Goal: Task Accomplishment & Management: Manage account settings

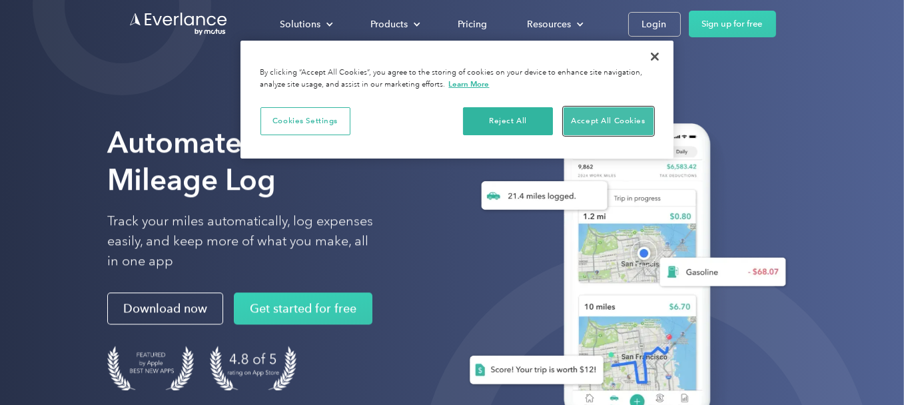
click at [623, 121] on button "Accept All Cookies" at bounding box center [609, 121] width 90 height 28
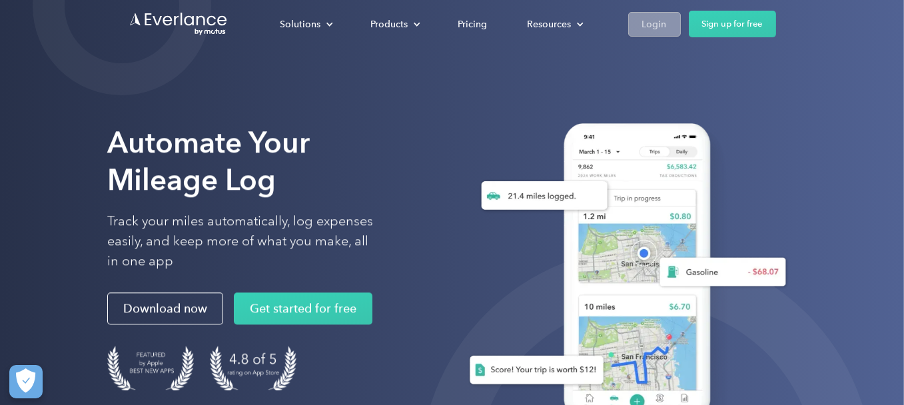
click at [641, 28] on link "Login" at bounding box center [654, 24] width 53 height 25
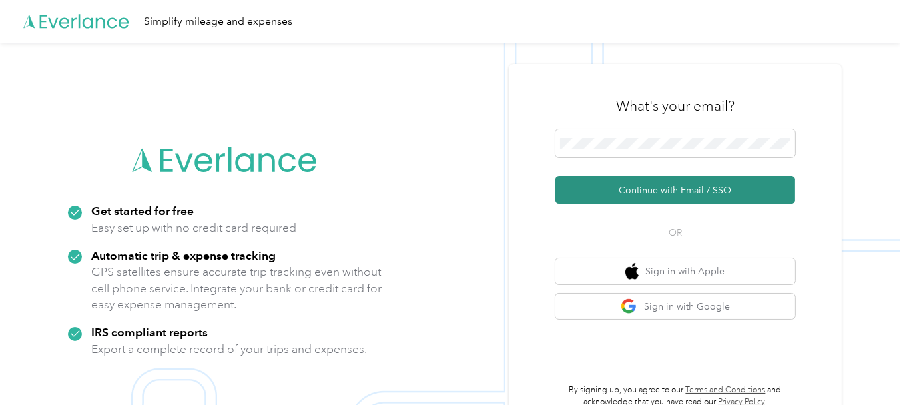
click at [672, 191] on button "Continue with Email / SSO" at bounding box center [676, 190] width 240 height 28
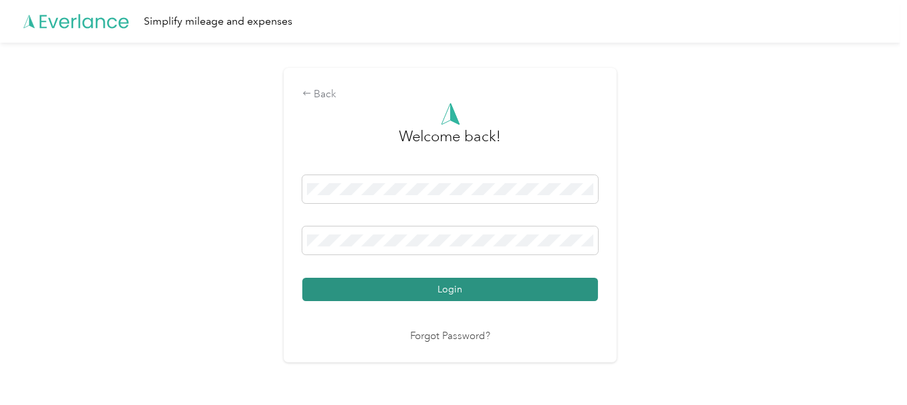
click at [452, 290] on button "Login" at bounding box center [450, 289] width 296 height 23
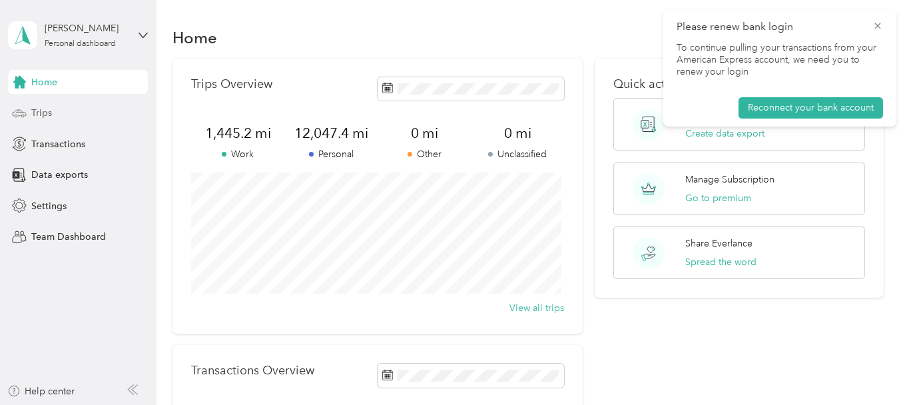
click at [47, 112] on span "Trips" at bounding box center [41, 113] width 21 height 14
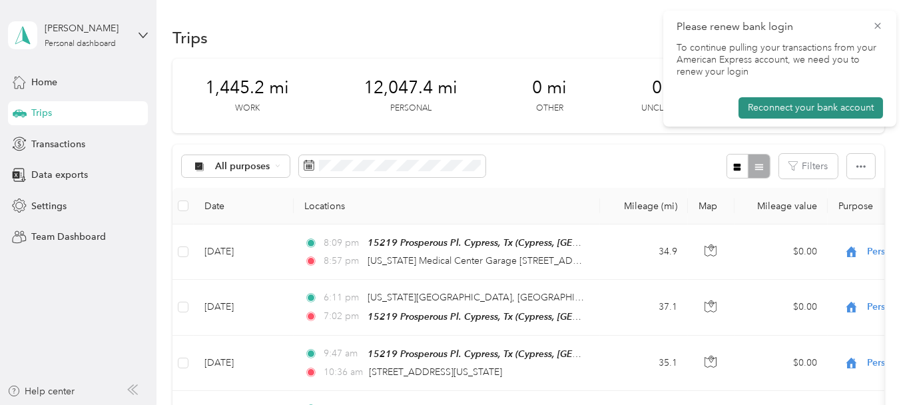
click at [815, 108] on button "Reconnect your bank account" at bounding box center [811, 107] width 145 height 21
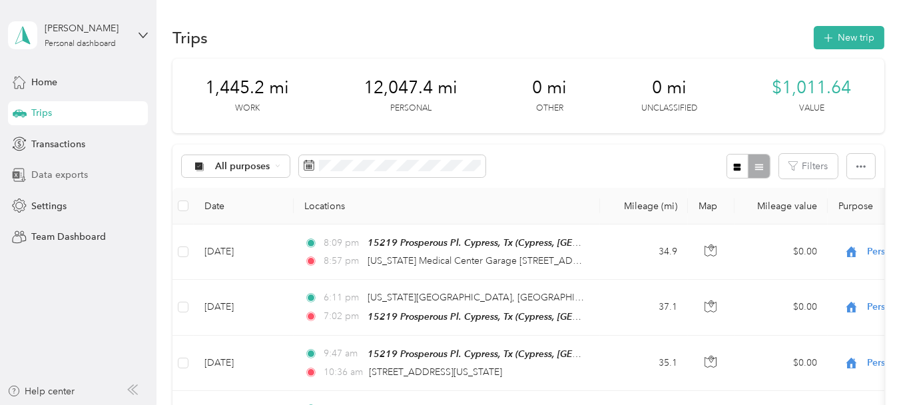
click at [57, 175] on span "Data exports" at bounding box center [59, 175] width 57 height 14
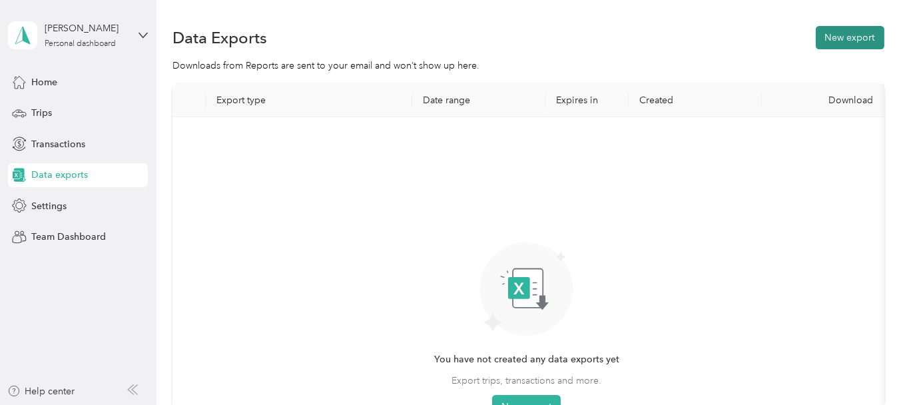
click at [858, 41] on button "New export" at bounding box center [850, 37] width 69 height 23
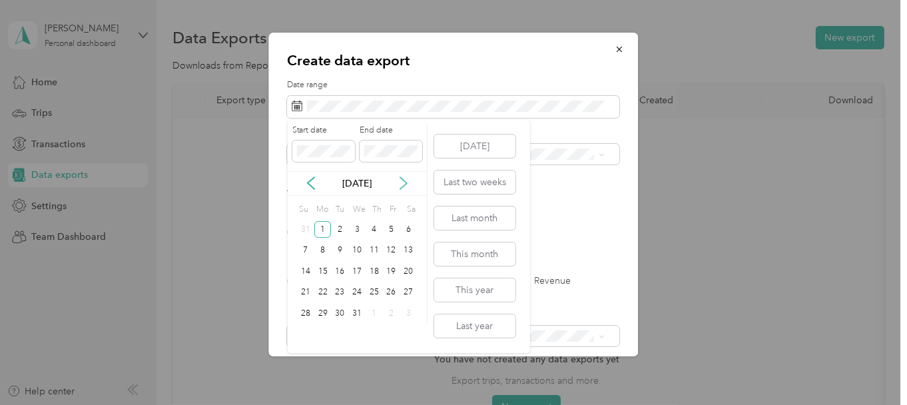
click at [403, 185] on icon at bounding box center [403, 183] width 7 height 12
click at [404, 186] on icon at bounding box center [403, 183] width 7 height 12
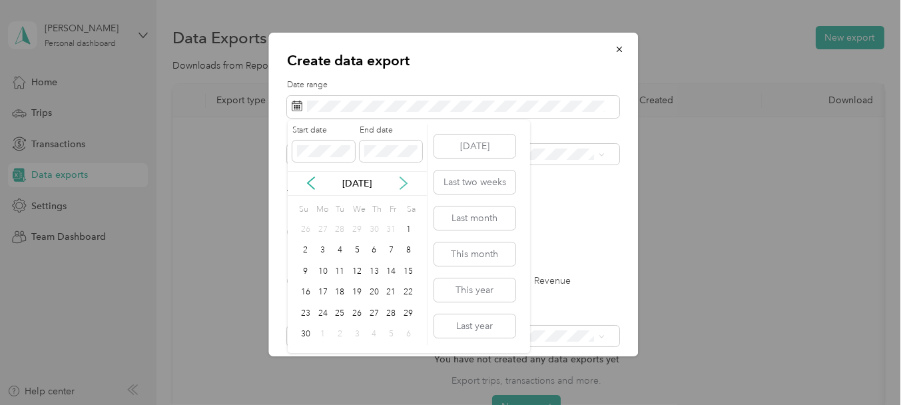
click at [404, 186] on icon at bounding box center [403, 183] width 7 height 12
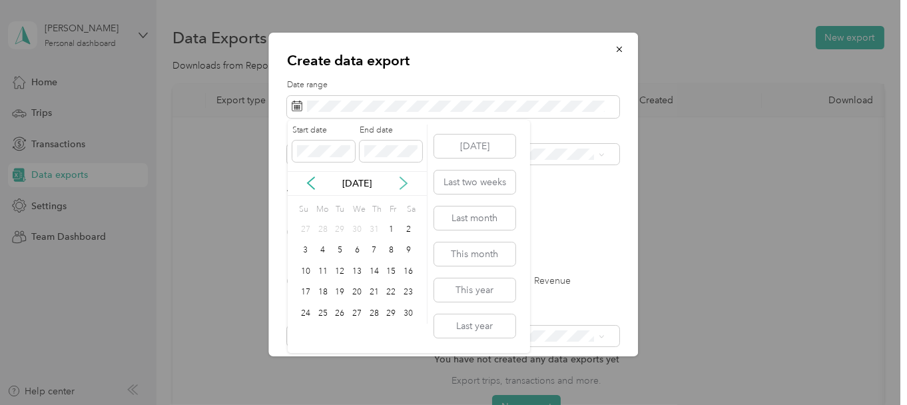
click at [404, 186] on icon at bounding box center [403, 183] width 7 height 12
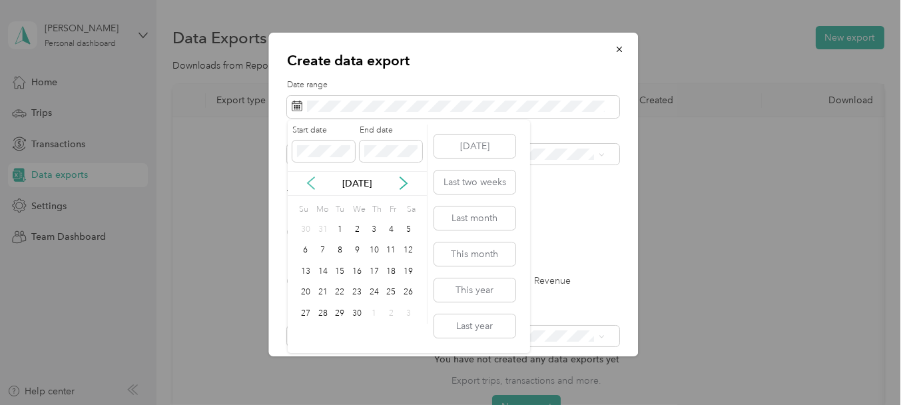
click at [313, 189] on icon at bounding box center [310, 183] width 13 height 13
click at [340, 312] on div "31" at bounding box center [339, 313] width 17 height 17
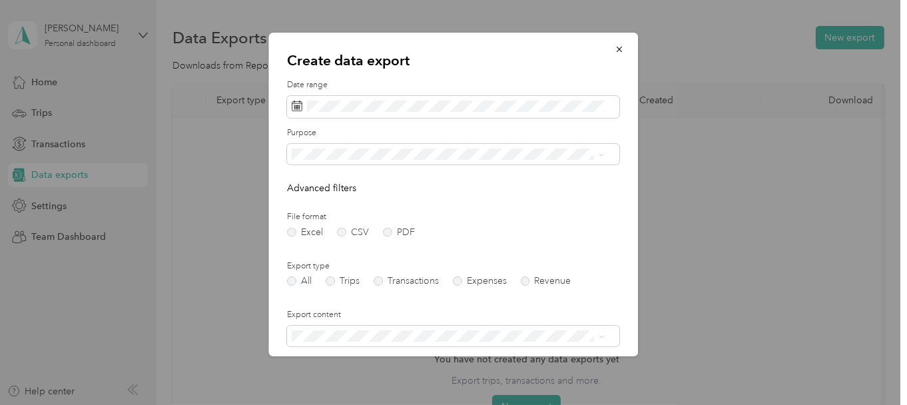
click at [344, 248] on li "Real Estate" at bounding box center [449, 240] width 322 height 23
click at [388, 237] on form "Date range Purpose Advanced filters File format Excel CSV PDF Export type All T…" at bounding box center [454, 288] width 332 height 419
click at [332, 282] on label "Trips" at bounding box center [343, 280] width 34 height 9
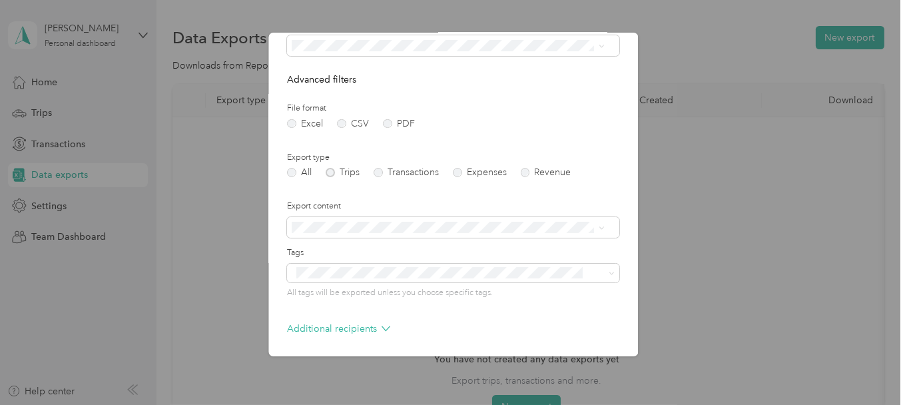
scroll to position [115, 0]
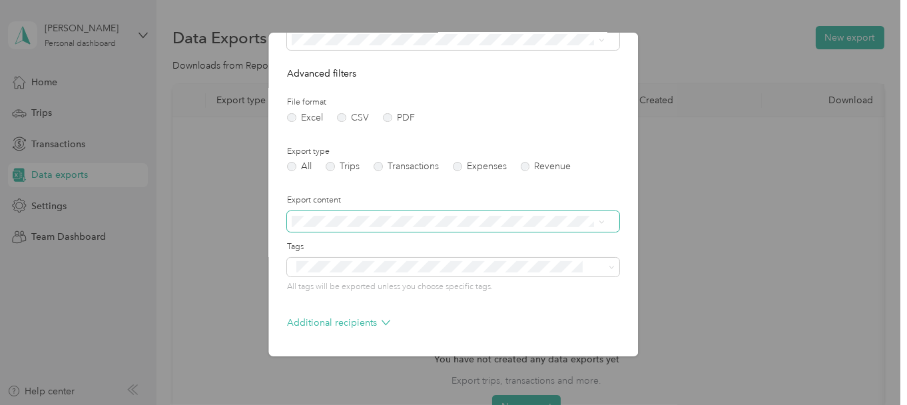
click at [604, 222] on icon at bounding box center [603, 222] width 6 height 6
click at [598, 147] on label "Export type" at bounding box center [454, 152] width 332 height 12
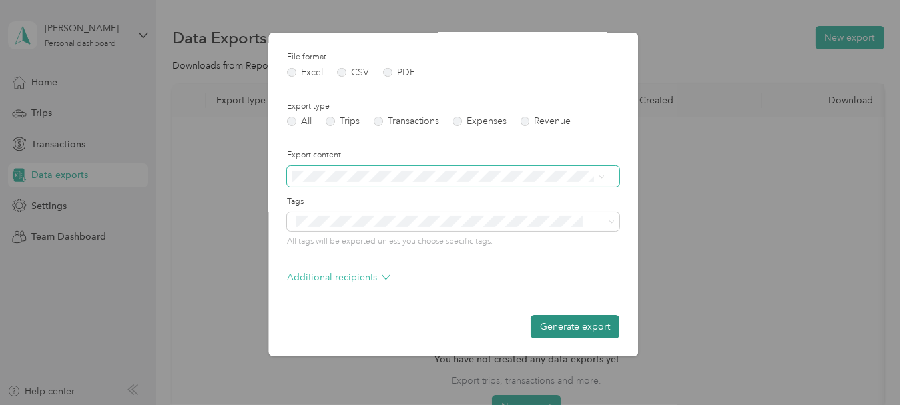
click at [571, 329] on button "Generate export" at bounding box center [576, 326] width 89 height 23
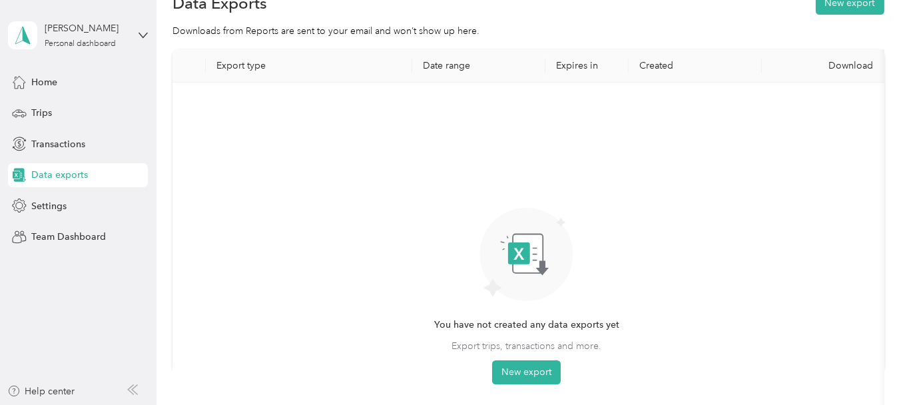
scroll to position [31, 0]
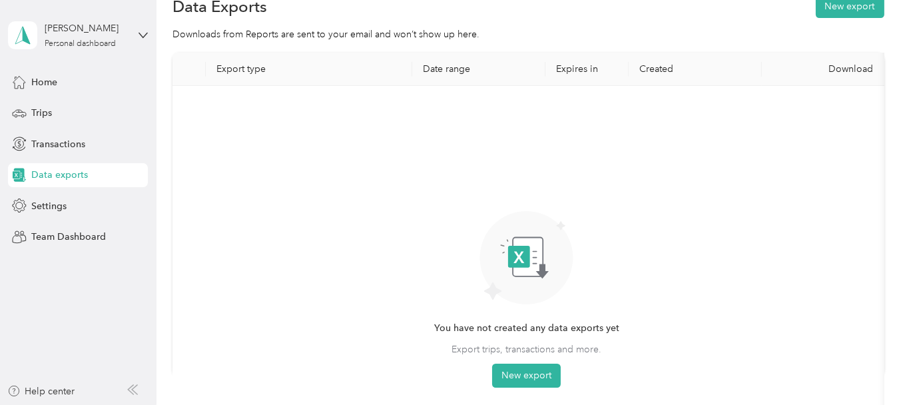
click at [885, 95] on div "Data Exports New export Downloads from Reports are sent to your email and won’t…" at bounding box center [529, 232] width 744 height 527
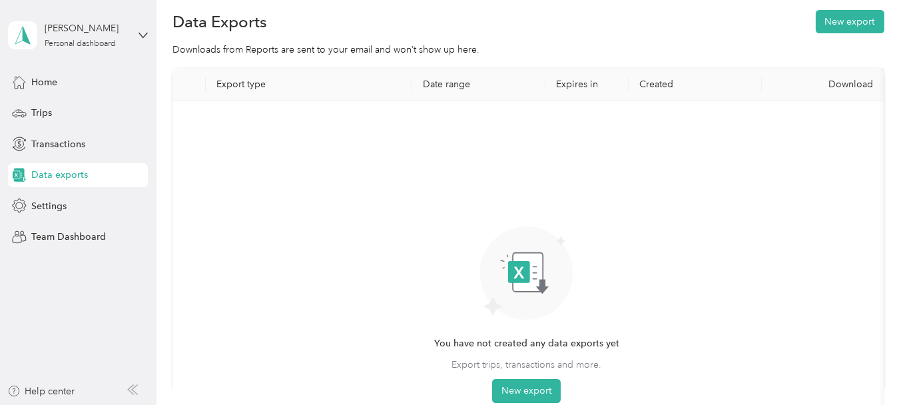
scroll to position [0, 0]
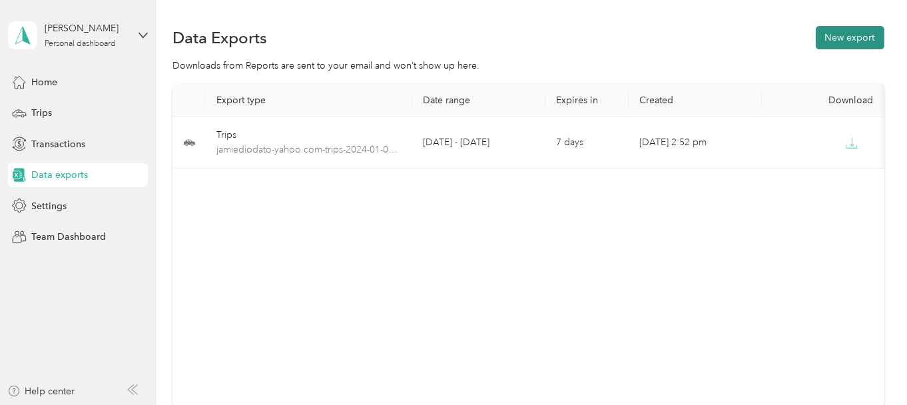
click at [839, 37] on button "New export" at bounding box center [850, 37] width 69 height 23
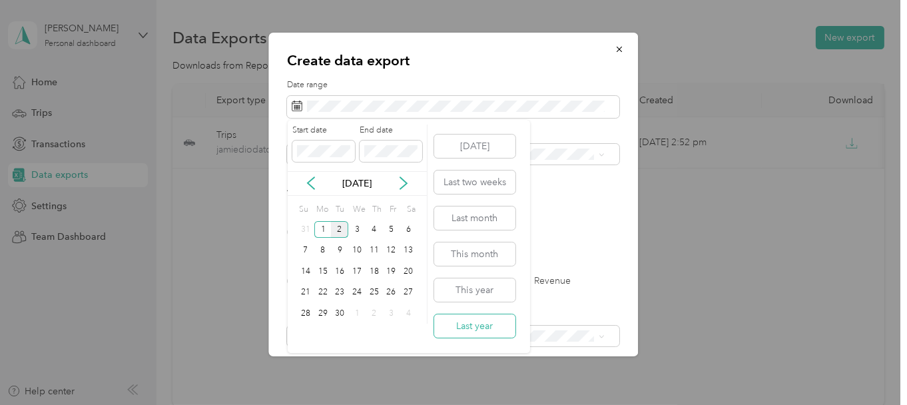
click at [474, 328] on button "Last year" at bounding box center [474, 325] width 81 height 23
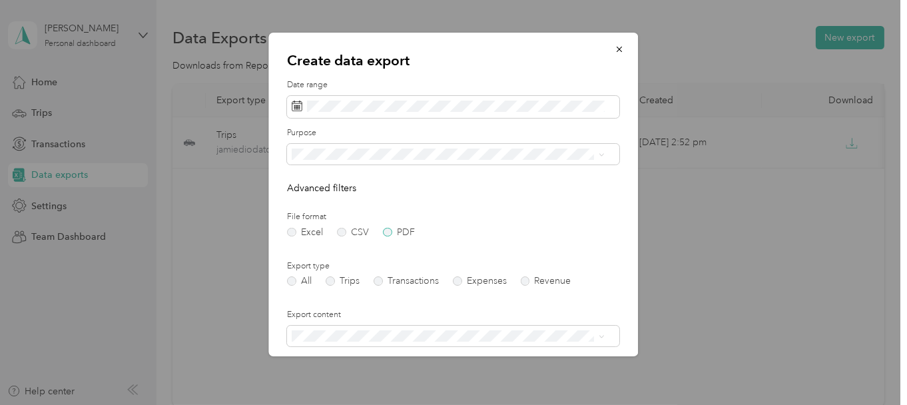
click at [390, 231] on label "PDF" at bounding box center [399, 232] width 32 height 9
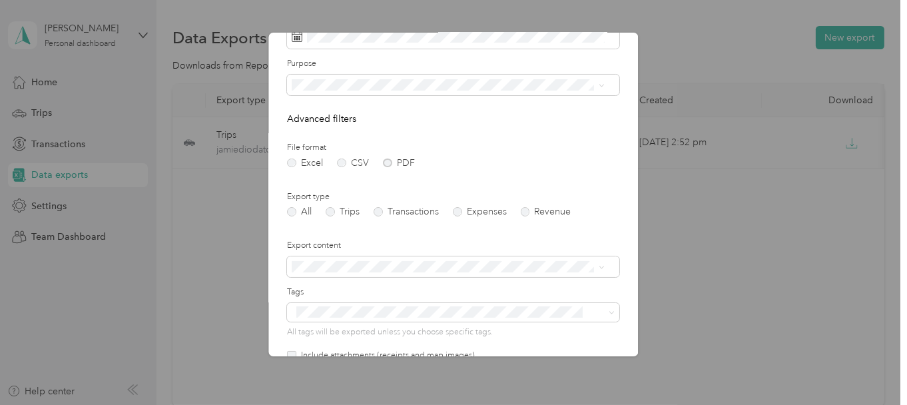
scroll to position [91, 0]
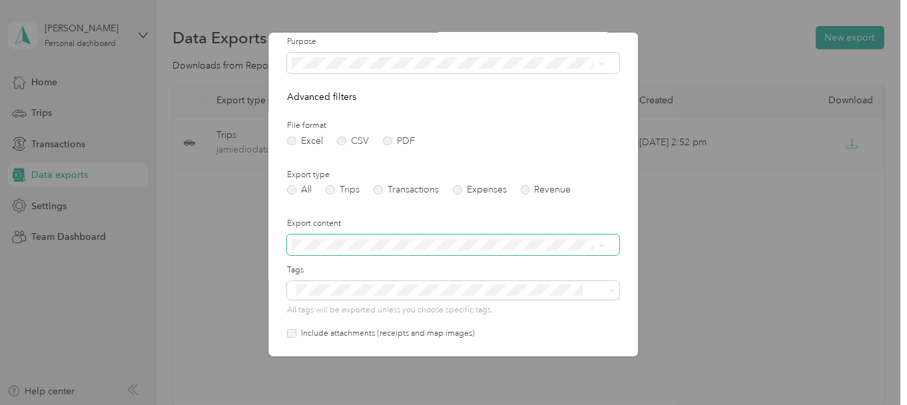
click at [603, 246] on icon at bounding box center [603, 245] width 6 height 6
click at [486, 270] on div "Summary only" at bounding box center [449, 268] width 304 height 14
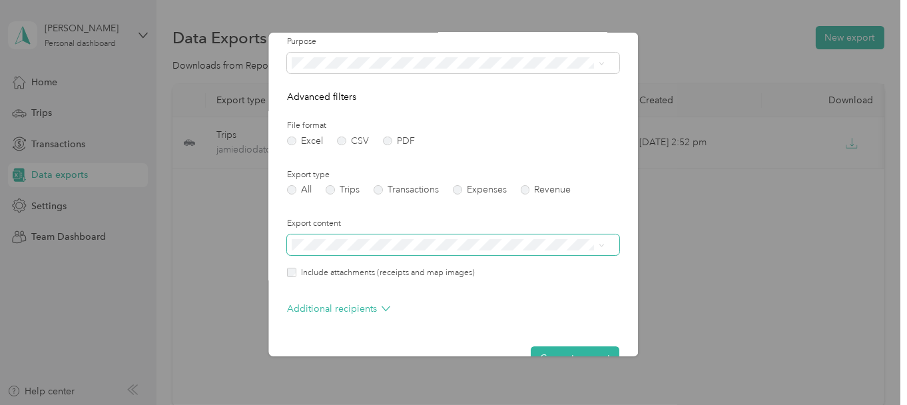
scroll to position [122, 0]
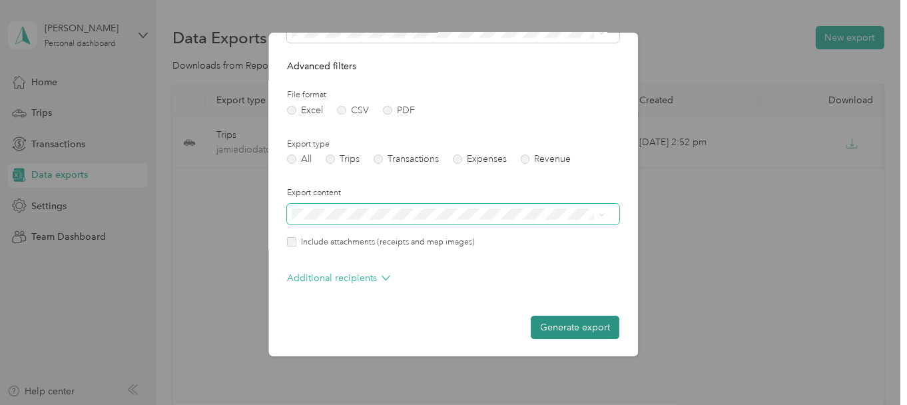
click at [566, 327] on button "Generate export" at bounding box center [576, 327] width 89 height 23
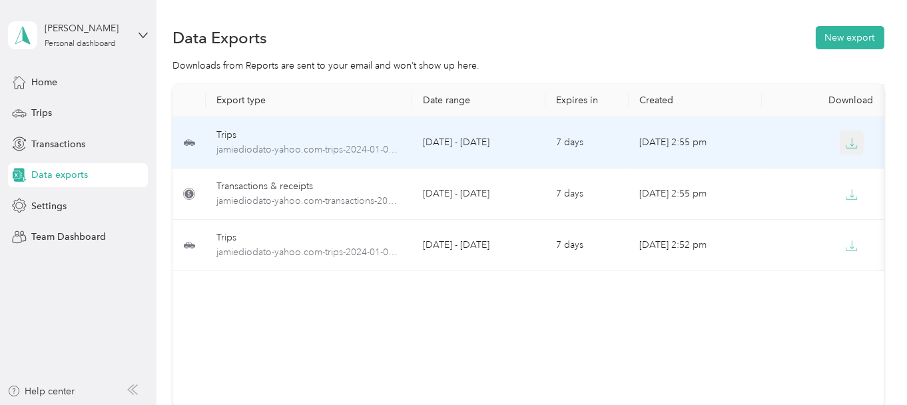
click at [854, 147] on icon "button" at bounding box center [852, 143] width 12 height 12
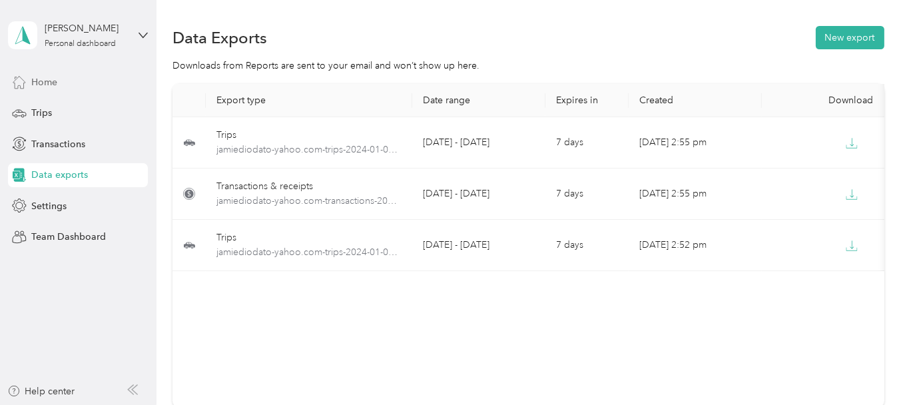
click at [47, 83] on span "Home" at bounding box center [44, 82] width 26 height 14
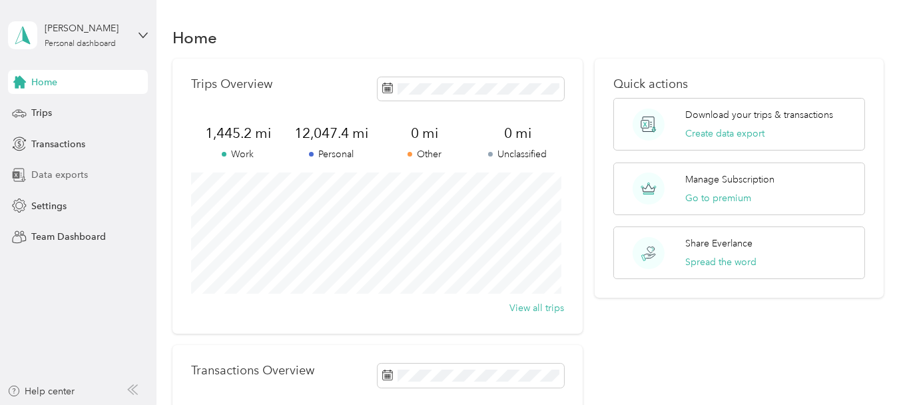
click at [64, 173] on span "Data exports" at bounding box center [59, 175] width 57 height 14
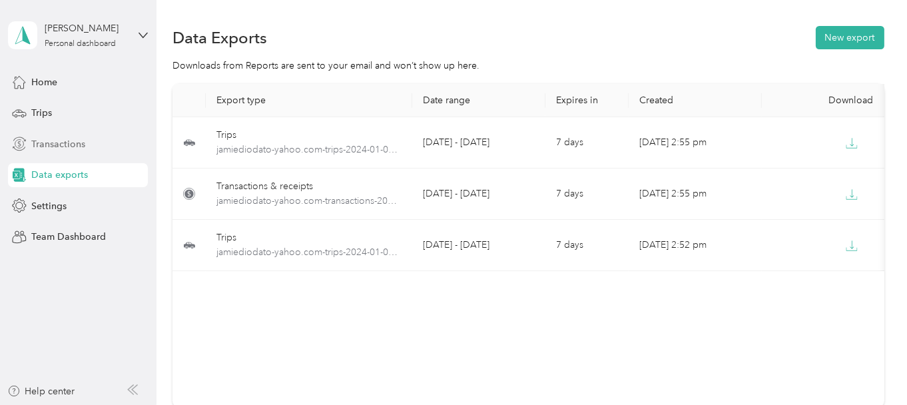
click at [71, 143] on span "Transactions" at bounding box center [58, 144] width 54 height 14
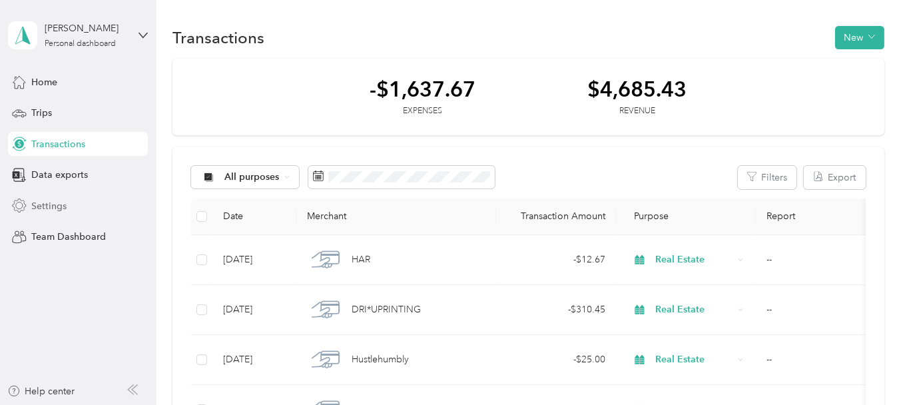
click at [51, 207] on span "Settings" at bounding box center [48, 206] width 35 height 14
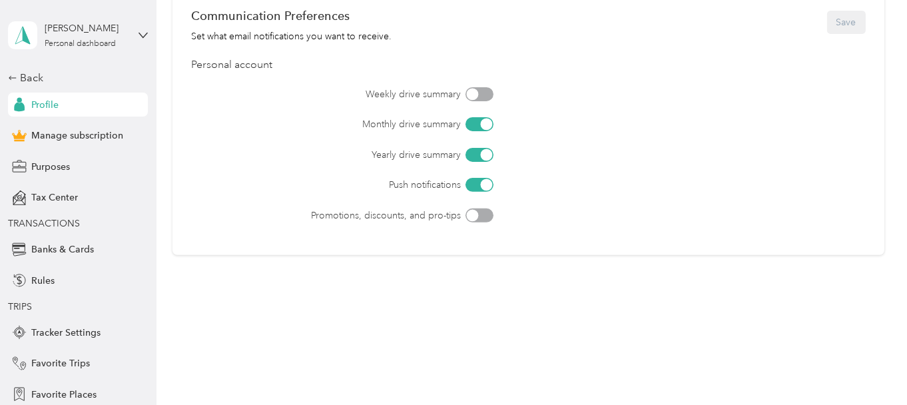
scroll to position [615, 0]
click at [78, 249] on span "Banks & Cards" at bounding box center [62, 249] width 63 height 14
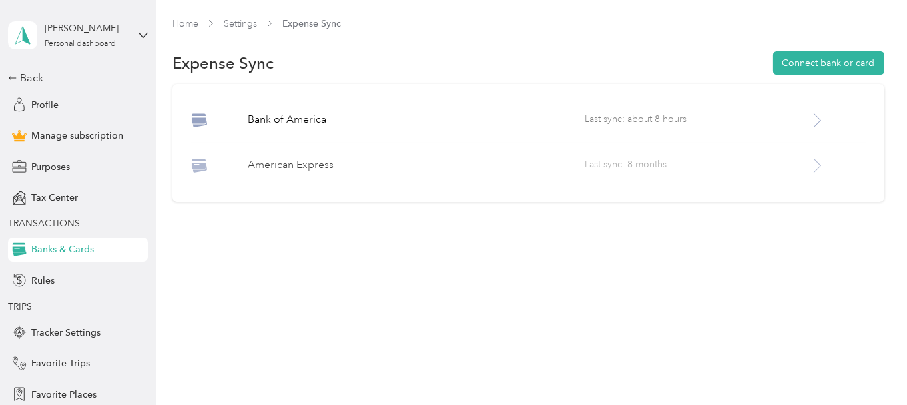
click at [824, 166] on icon at bounding box center [817, 165] width 17 height 17
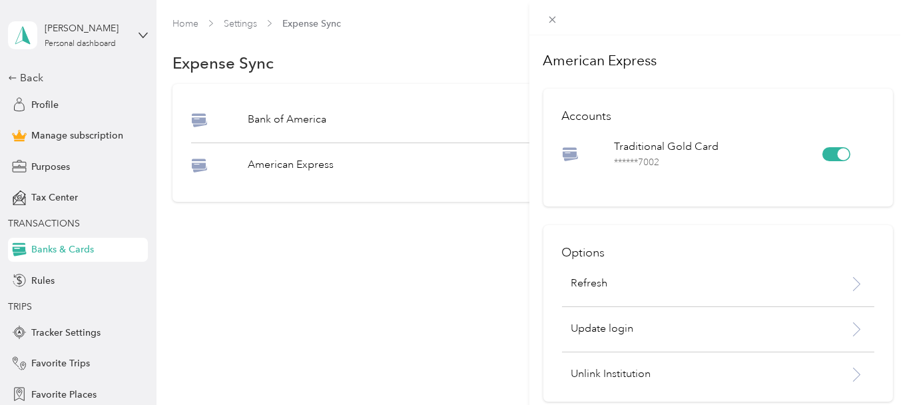
scroll to position [17, 0]
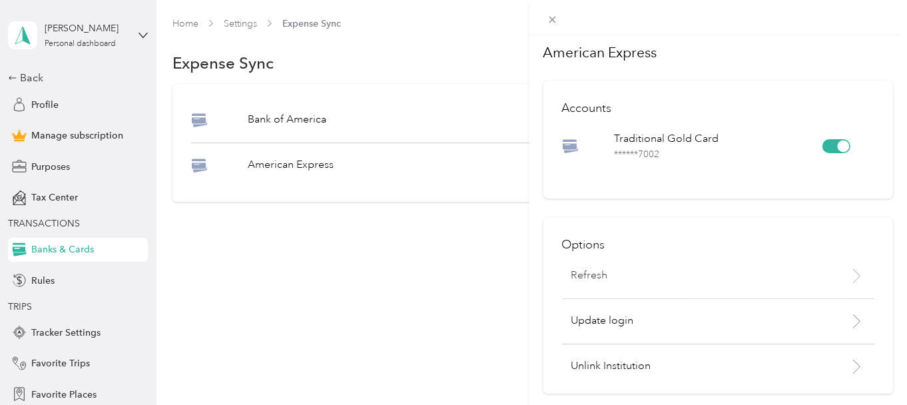
click at [849, 268] on icon at bounding box center [857, 276] width 17 height 17
click at [813, 366] on div "Options Refresh Update login Unlink Institution" at bounding box center [719, 305] width 350 height 177
click at [849, 314] on icon at bounding box center [857, 321] width 17 height 17
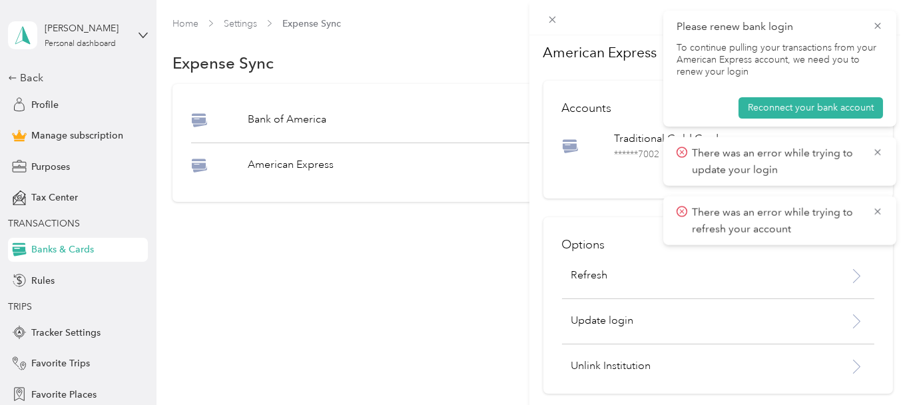
drag, startPoint x: 880, startPoint y: 23, endPoint x: 385, endPoint y: 320, distance: 577.6
click at [385, 320] on div "American Express Accounts Traditional Gold Card ****** 7002 Options Refresh Upd…" at bounding box center [453, 202] width 907 height 405
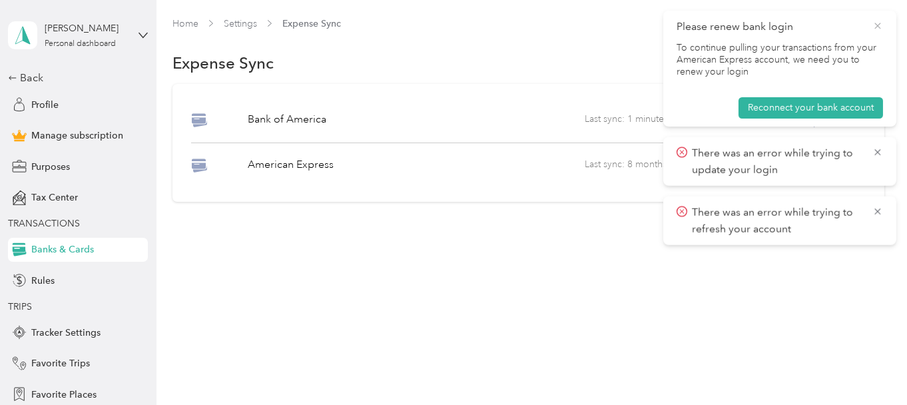
click at [879, 24] on icon at bounding box center [878, 26] width 11 height 12
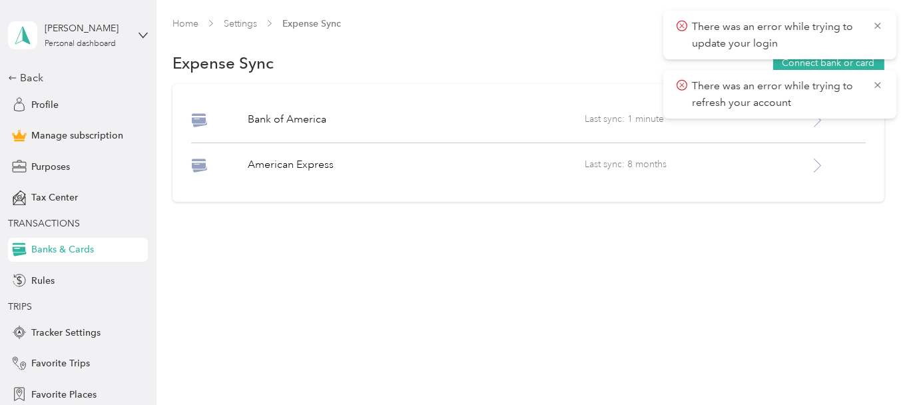
click at [879, 24] on icon at bounding box center [878, 26] width 6 height 6
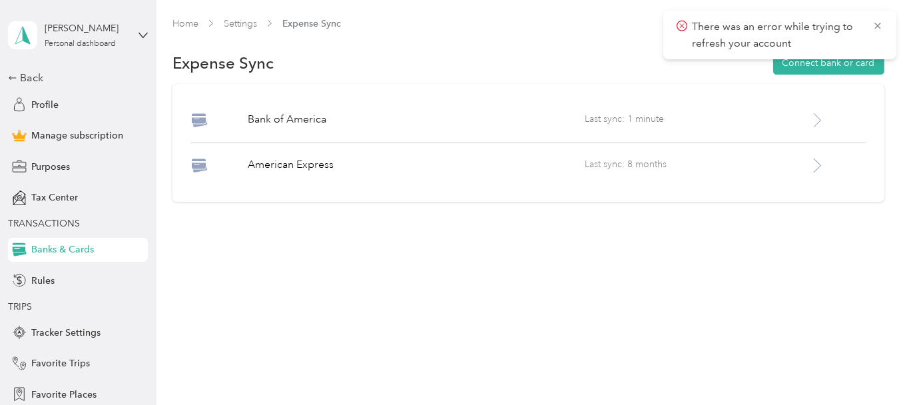
click at [879, 24] on icon at bounding box center [878, 26] width 6 height 6
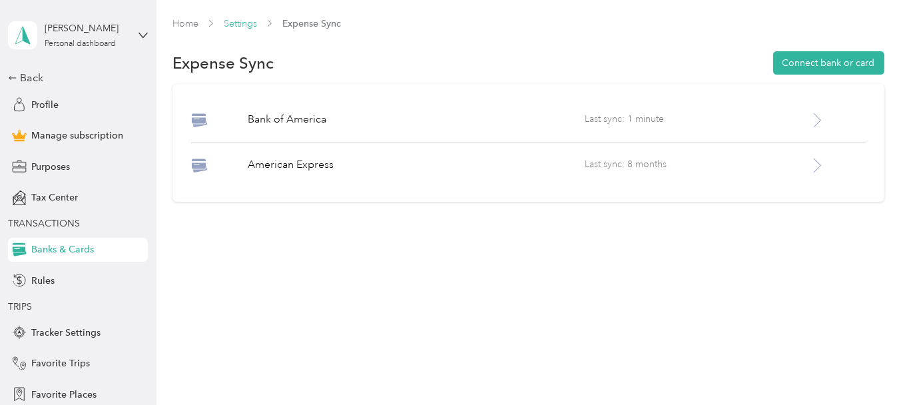
click at [236, 24] on link "Settings" at bounding box center [240, 23] width 33 height 11
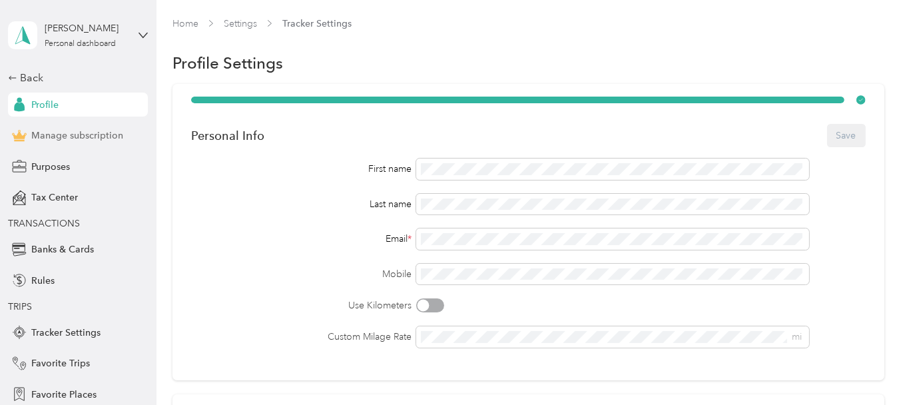
click at [60, 135] on span "Manage subscription" at bounding box center [77, 136] width 92 height 14
